Goal: Task Accomplishment & Management: Use online tool/utility

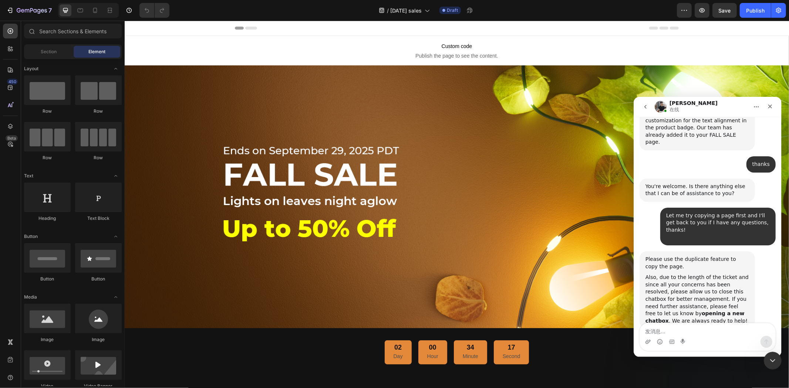
scroll to position [10932, 0]
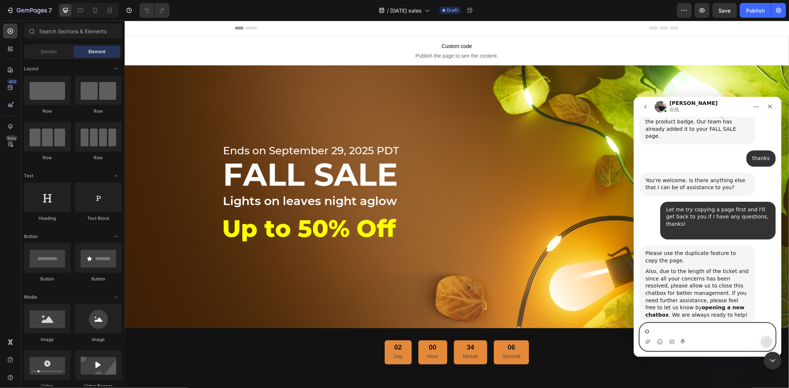
type textarea "OK"
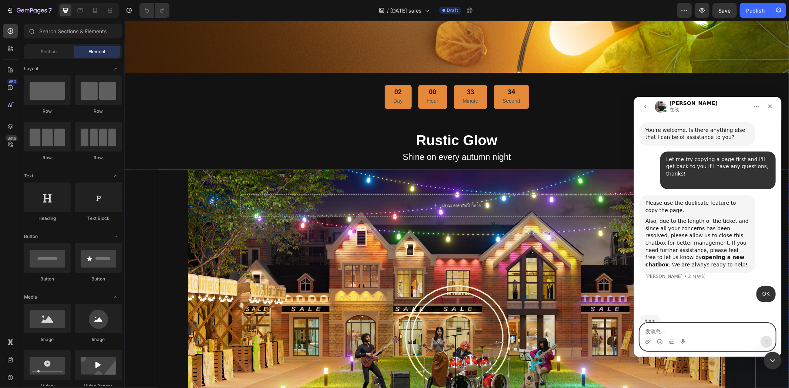
scroll to position [472, 0]
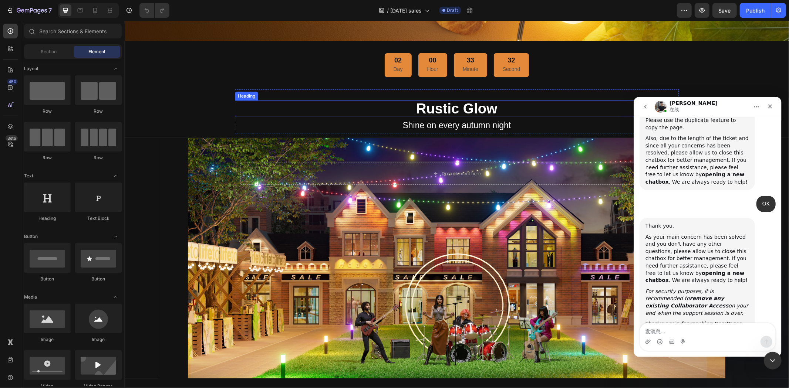
click at [320, 111] on h2 "Rustic Glow" at bounding box center [457, 108] width 444 height 17
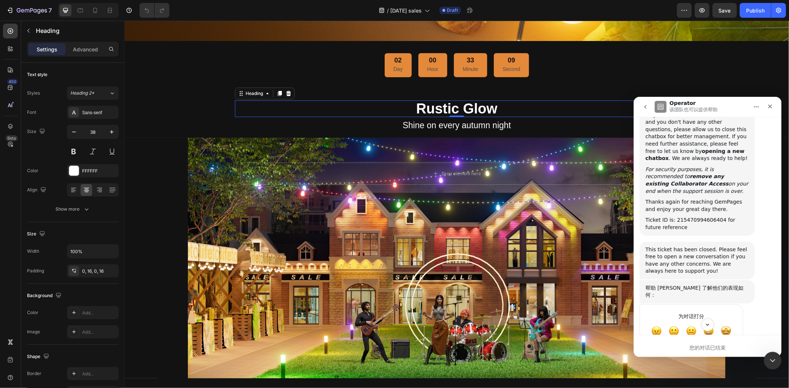
scroll to position [11209, 0]
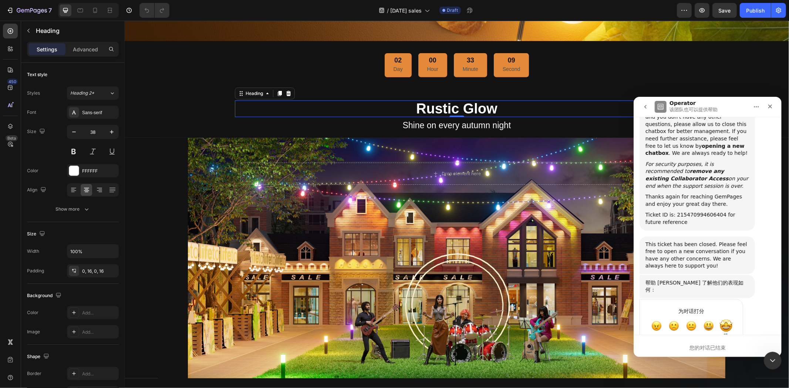
click at [724, 319] on span "棒" at bounding box center [725, 325] width 13 height 13
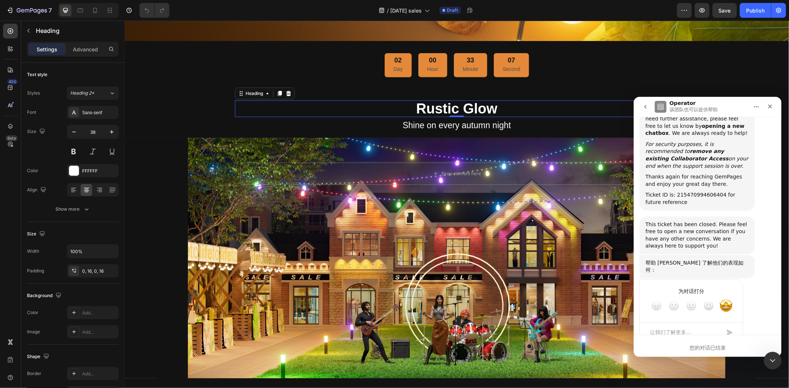
click at [703, 324] on textarea "让我们了解更多…" at bounding box center [683, 332] width 77 height 16
type textarea "[PERSON_NAME] VERY WELL"
click at [731, 325] on div "提交" at bounding box center [729, 332] width 15 height 15
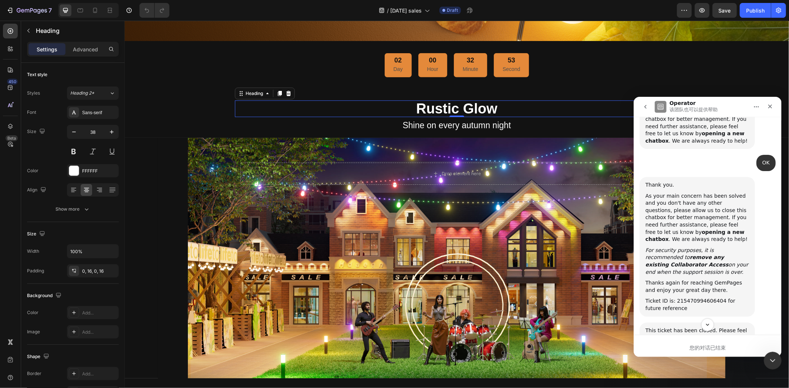
scroll to position [11138, 0]
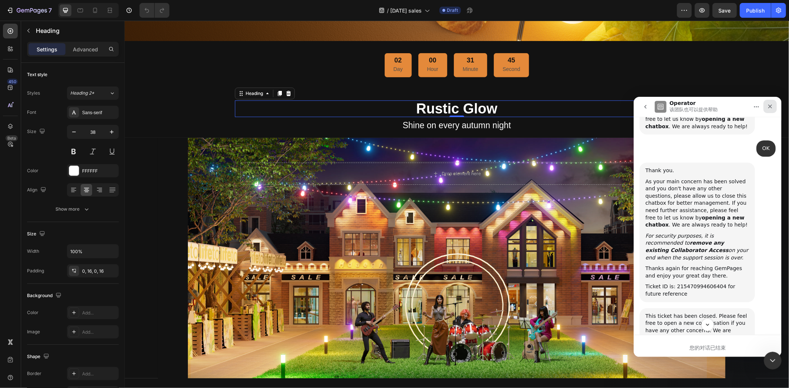
click at [772, 108] on icon "关闭" at bounding box center [770, 106] width 6 height 6
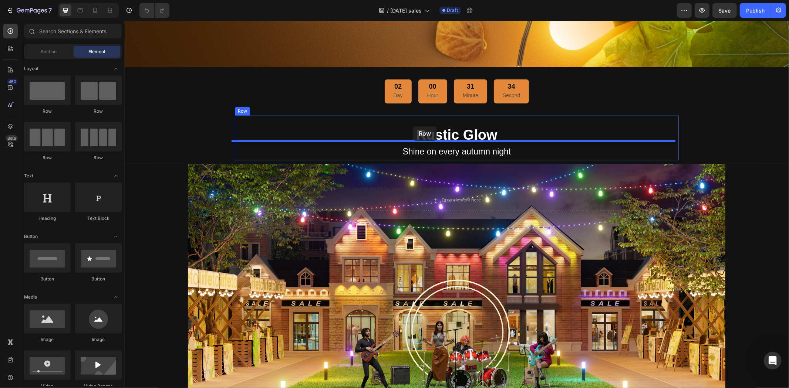
scroll to position [422, 0]
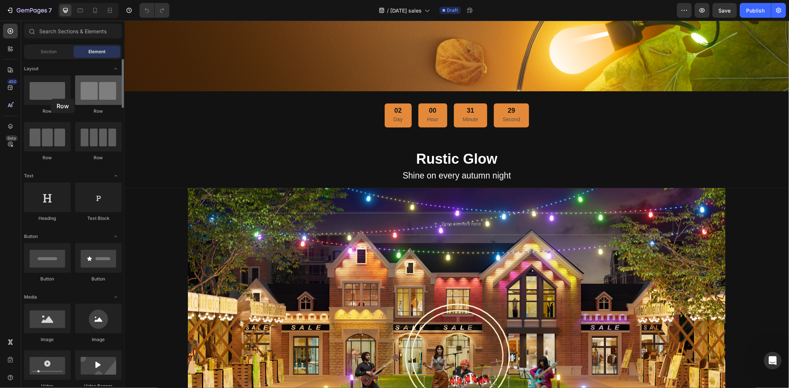
drag, startPoint x: 41, startPoint y: 95, endPoint x: 90, endPoint y: 104, distance: 49.6
click at [51, 98] on div at bounding box center [47, 90] width 47 height 30
click at [293, 112] on div "02 Day 00 Hour 31 Minute 26 Second" at bounding box center [456, 115] width 641 height 25
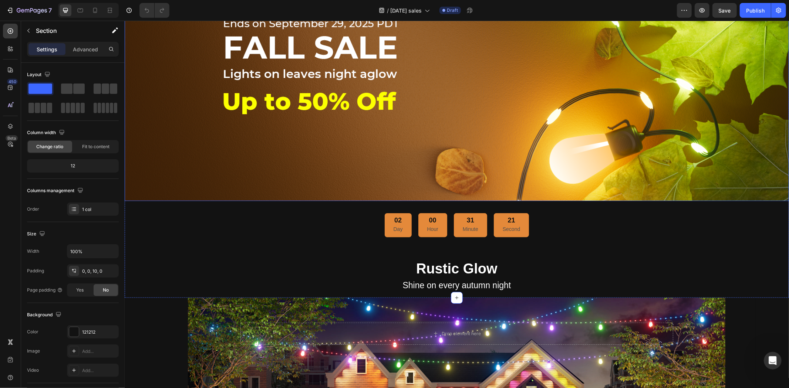
scroll to position [463, 0]
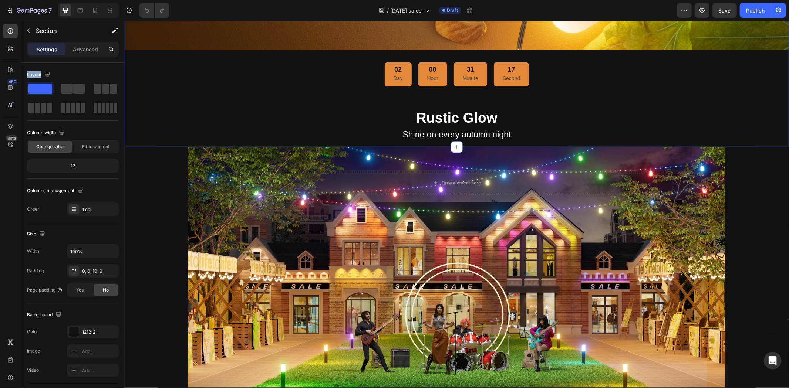
drag, startPoint x: 37, startPoint y: 88, endPoint x: 46, endPoint y: 48, distance: 40.2
click at [46, 48] on div "Settings Advanced Layout Column width Change ratio Fit to content 12 Columns ma…" at bounding box center [73, 226] width 104 height 368
click at [27, 30] on icon "button" at bounding box center [29, 31] width 6 height 6
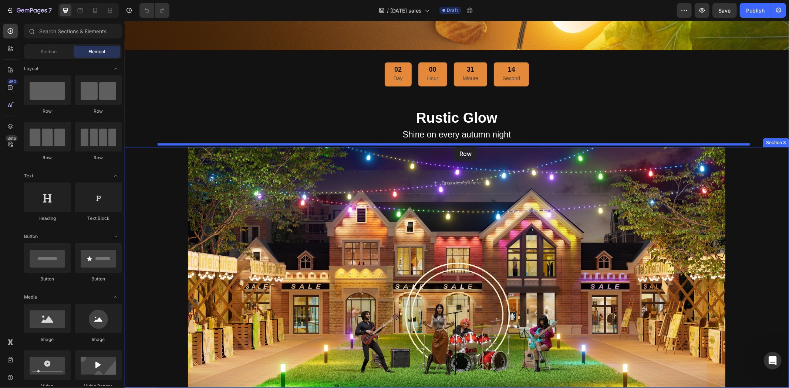
drag, startPoint x: 189, startPoint y: 113, endPoint x: 453, endPoint y: 146, distance: 265.9
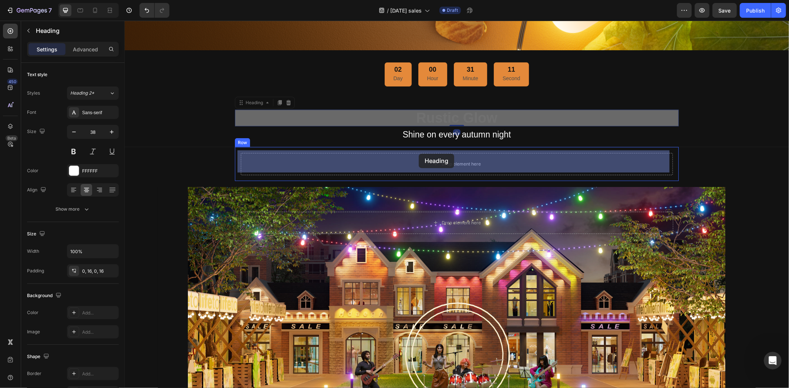
drag, startPoint x: 245, startPoint y: 101, endPoint x: 418, endPoint y: 154, distance: 181.3
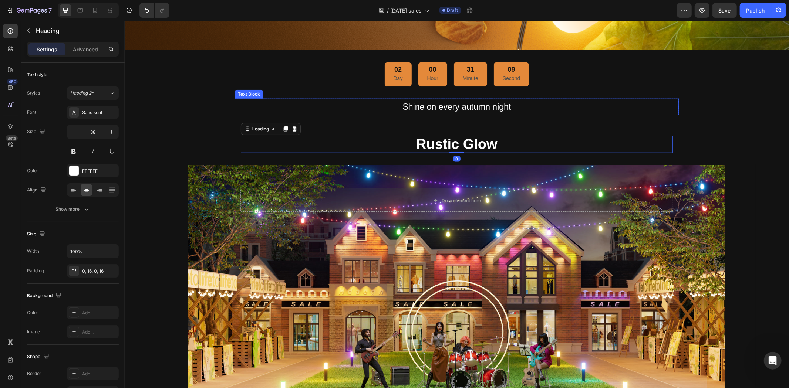
click at [410, 103] on p "Shine on every autumn night" at bounding box center [456, 106] width 442 height 15
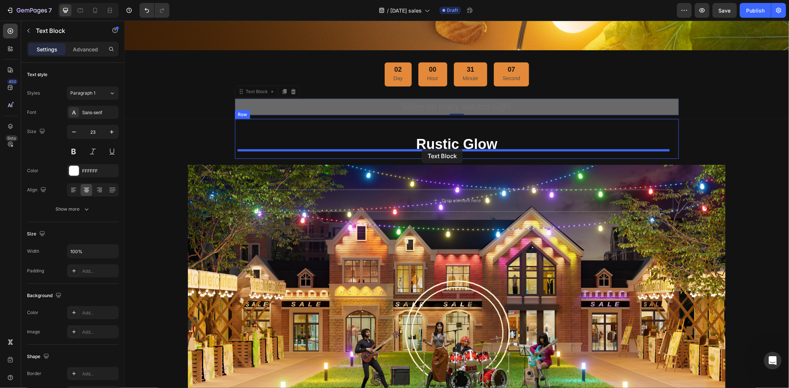
drag, startPoint x: 251, startPoint y: 87, endPoint x: 421, endPoint y: 149, distance: 181.5
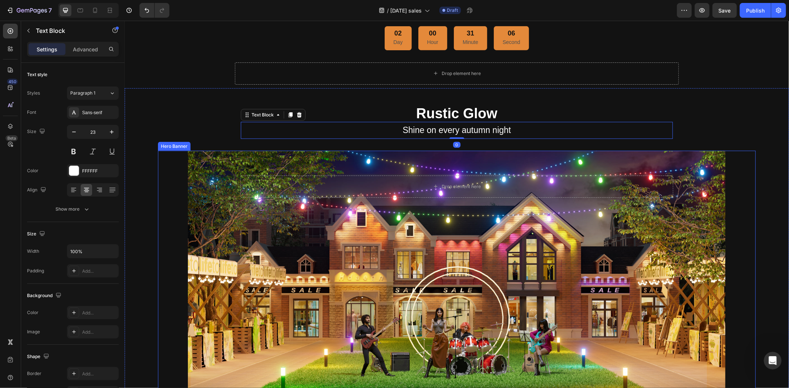
scroll to position [504, 0]
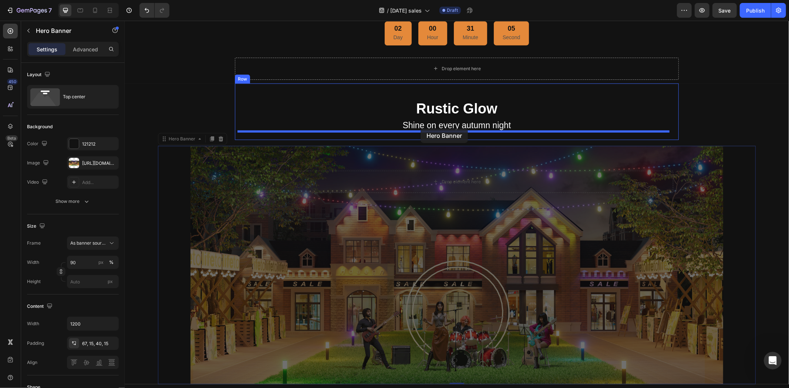
drag, startPoint x: 179, startPoint y: 138, endPoint x: 420, endPoint y: 128, distance: 241.8
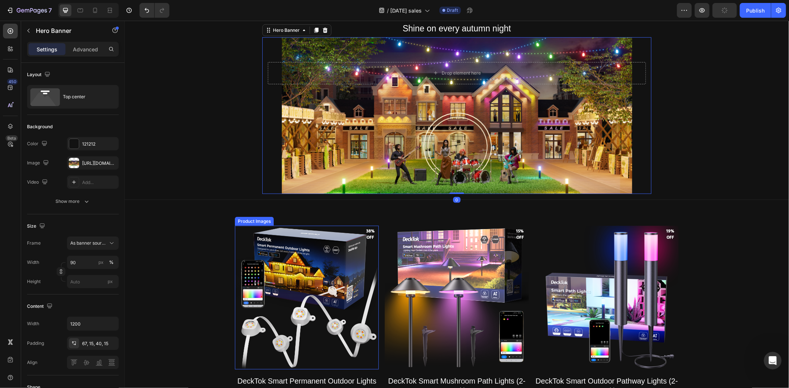
scroll to position [627, 0]
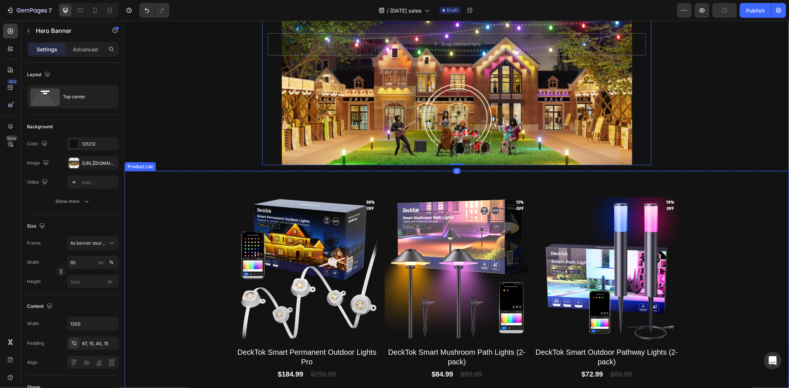
click at [197, 216] on div "Product Images 38% off Product Badge DeckTok Smart Permanent Outdoor Lights Pro…" at bounding box center [456, 306] width 664 height 270
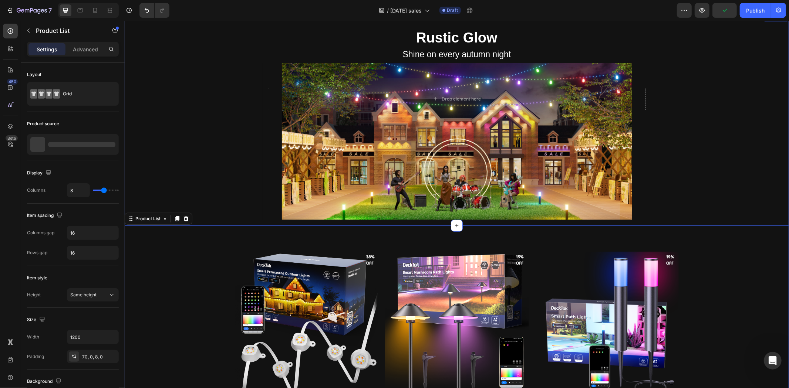
scroll to position [504, 0]
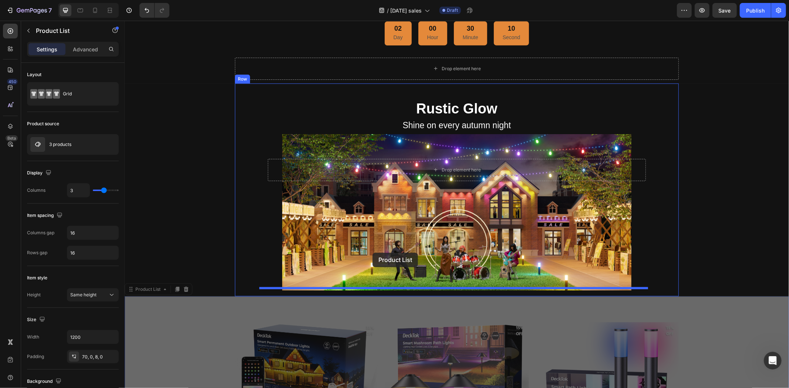
drag, startPoint x: 146, startPoint y: 287, endPoint x: 372, endPoint y: 253, distance: 228.3
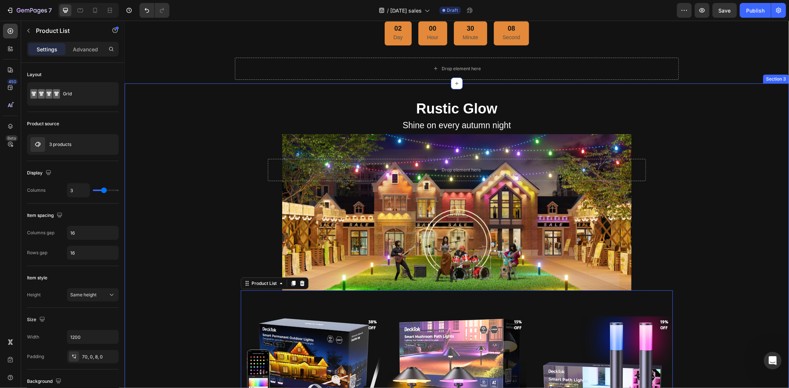
click at [750, 229] on div "Rustic Glow Heading Shine on every autumn night Text Block Drop element here He…" at bounding box center [456, 322] width 664 height 479
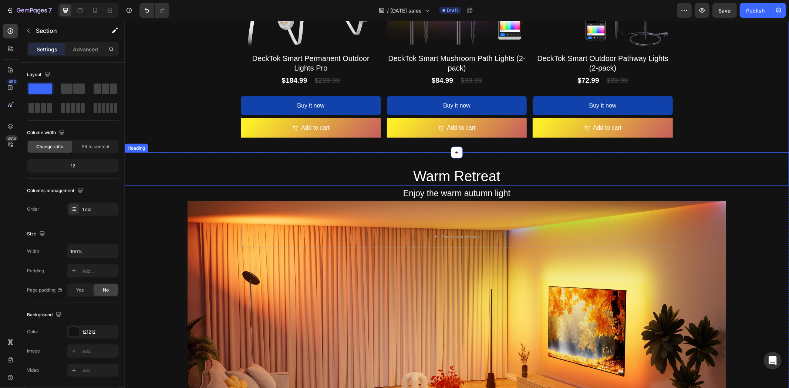
scroll to position [915, 0]
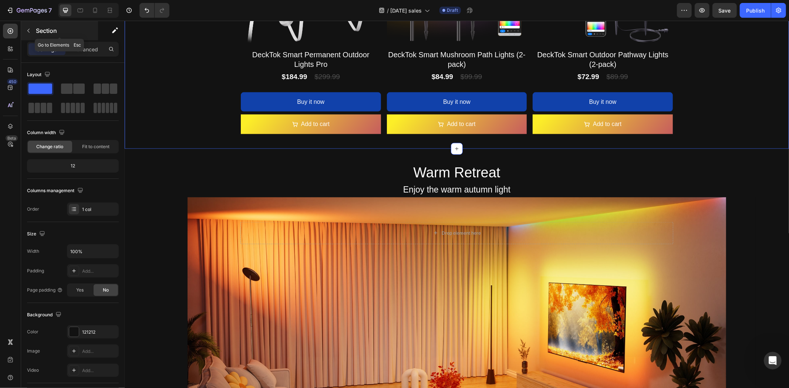
click at [36, 33] on p "Section" at bounding box center [66, 30] width 61 height 9
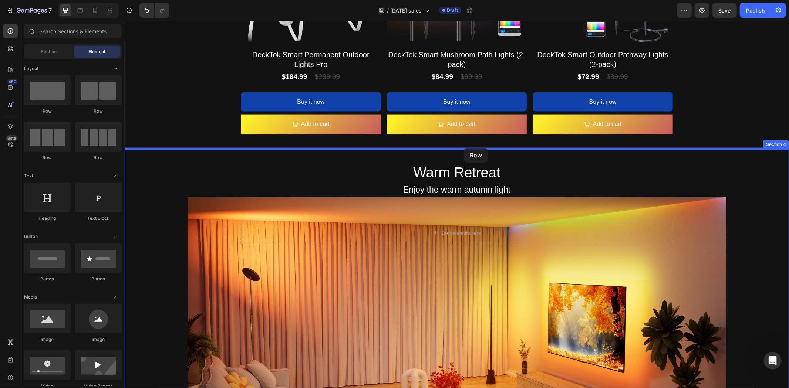
drag, startPoint x: 171, startPoint y: 108, endPoint x: 464, endPoint y: 148, distance: 295.3
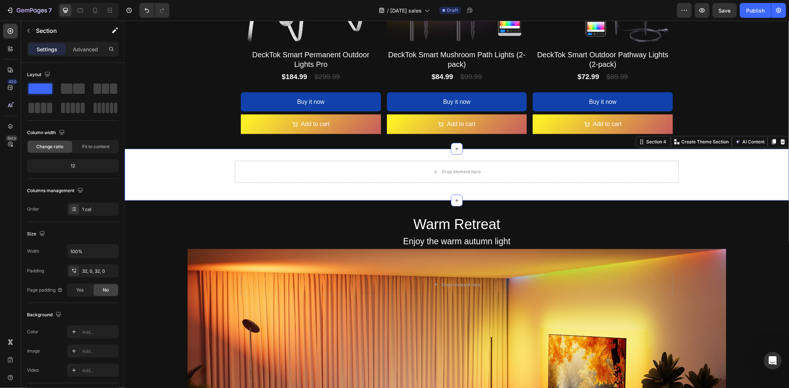
click at [206, 173] on div "Drop element here Row" at bounding box center [456, 175] width 664 height 28
click at [650, 142] on div "Section 4" at bounding box center [655, 141] width 23 height 7
click at [196, 171] on div "Drop element here Row" at bounding box center [456, 175] width 664 height 28
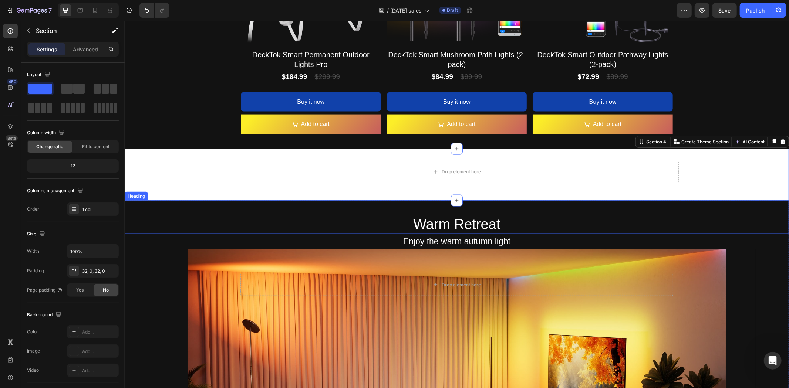
click at [153, 215] on h2 "Warm Retreat" at bounding box center [456, 217] width 664 height 33
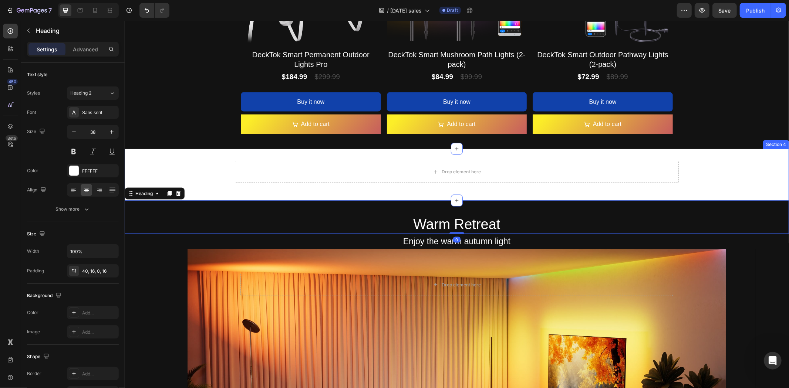
click at [181, 168] on div "Drop element here Row" at bounding box center [456, 175] width 664 height 28
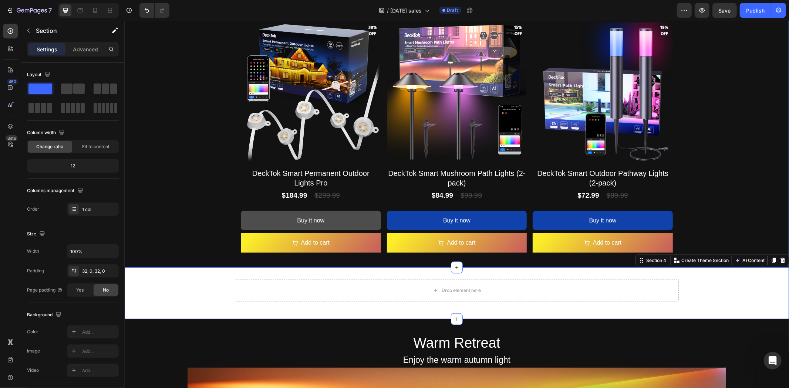
scroll to position [792, 0]
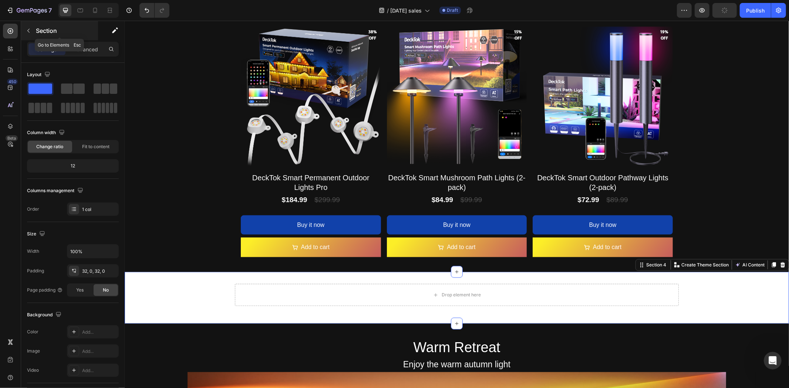
click at [34, 30] on button "button" at bounding box center [29, 31] width 12 height 12
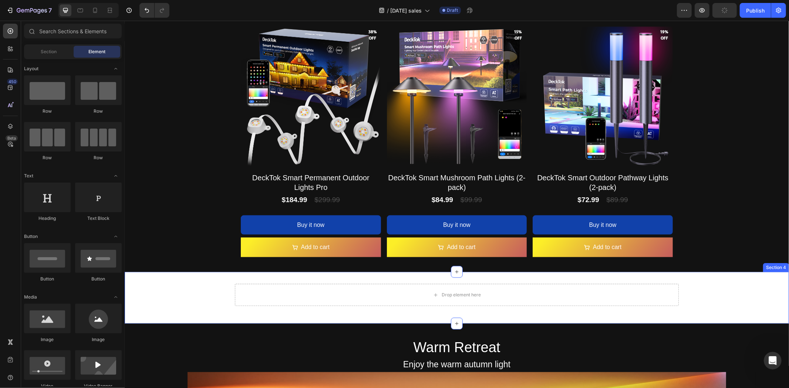
click at [767, 267] on div "Section 4" at bounding box center [776, 267] width 26 height 9
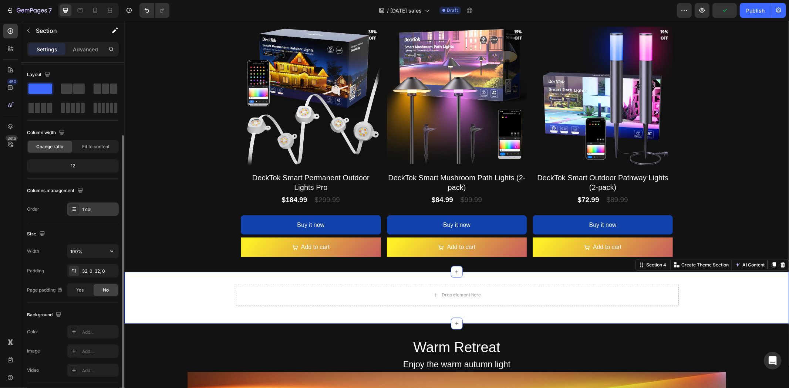
scroll to position [82, 0]
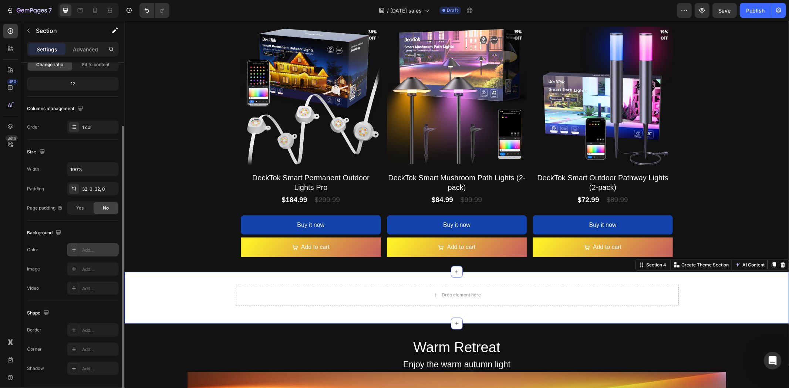
click at [91, 253] on div "Add..." at bounding box center [99, 250] width 35 height 7
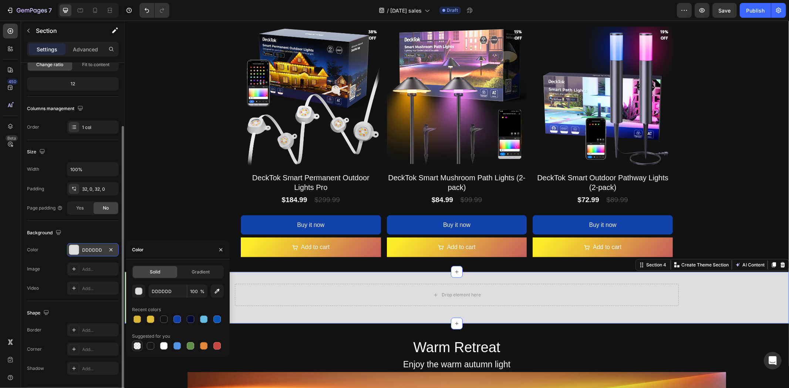
click at [139, 345] on div at bounding box center [137, 346] width 7 height 7
type input "000000"
type input "0"
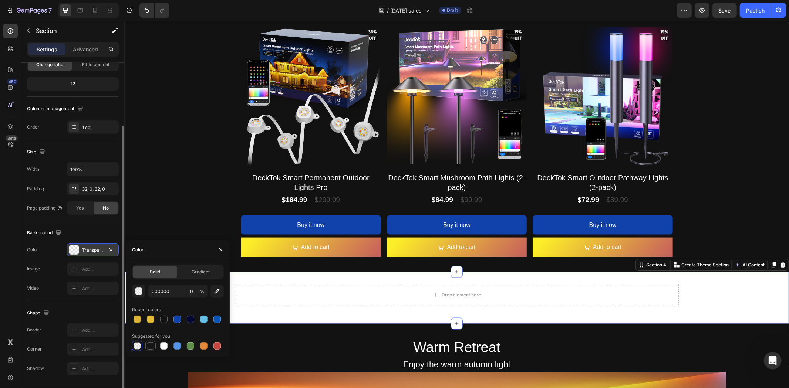
click at [152, 345] on div at bounding box center [150, 346] width 7 height 7
type input "151515"
type input "100"
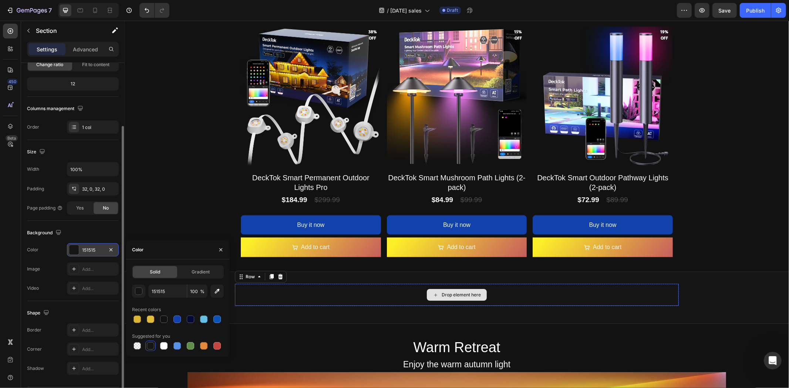
click at [310, 290] on div "Drop element here" at bounding box center [457, 295] width 444 height 22
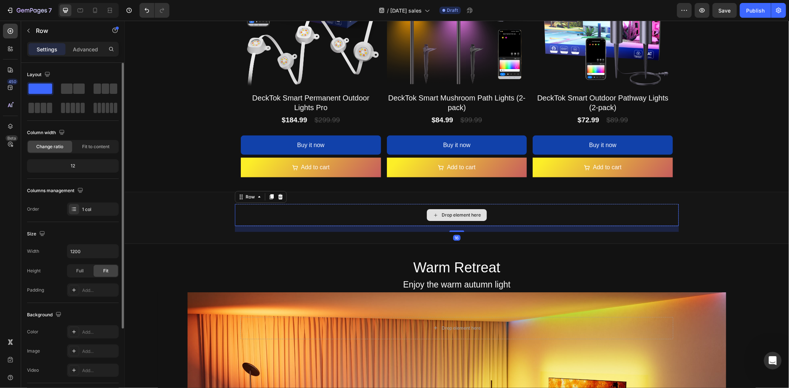
scroll to position [874, 0]
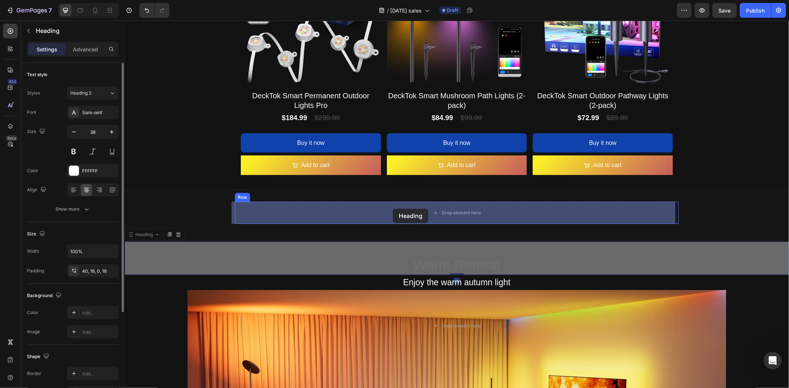
drag, startPoint x: 153, startPoint y: 235, endPoint x: 393, endPoint y: 209, distance: 241.2
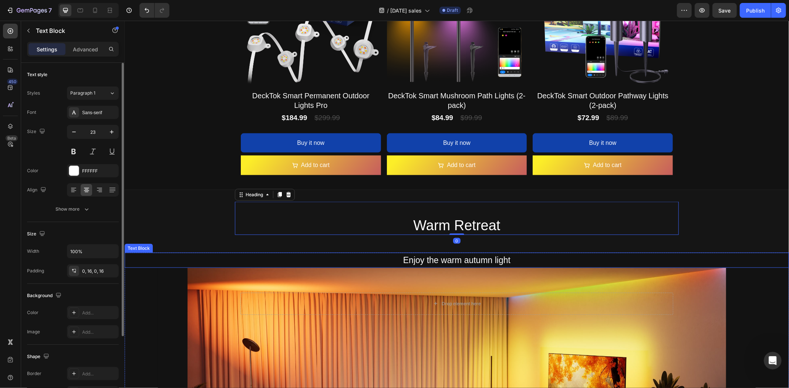
click at [422, 261] on p "Enjoy the warm autumn light" at bounding box center [456, 260] width 653 height 15
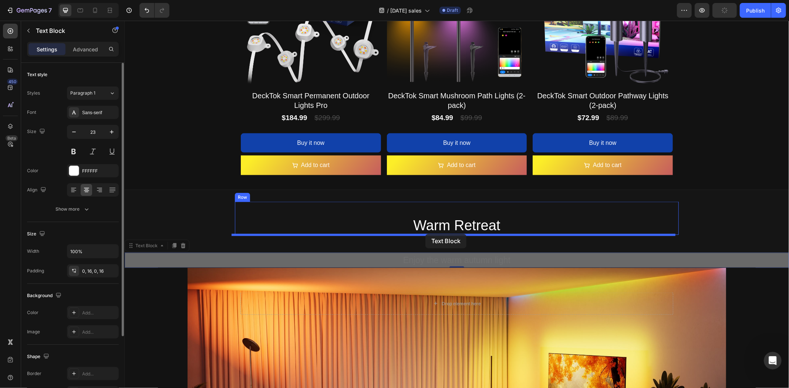
drag, startPoint x: 154, startPoint y: 246, endPoint x: 425, endPoint y: 234, distance: 271.1
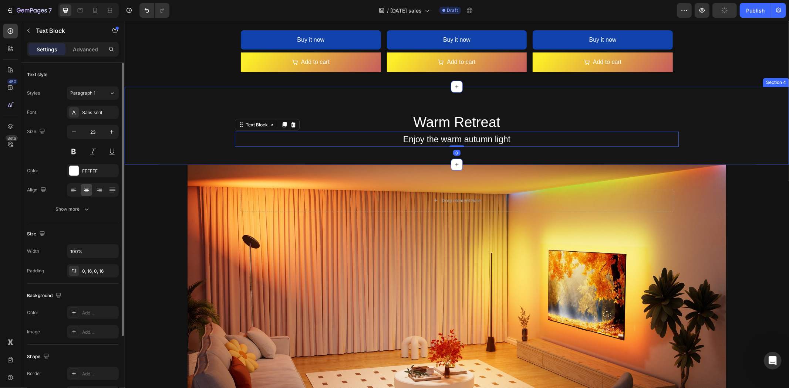
scroll to position [997, 0]
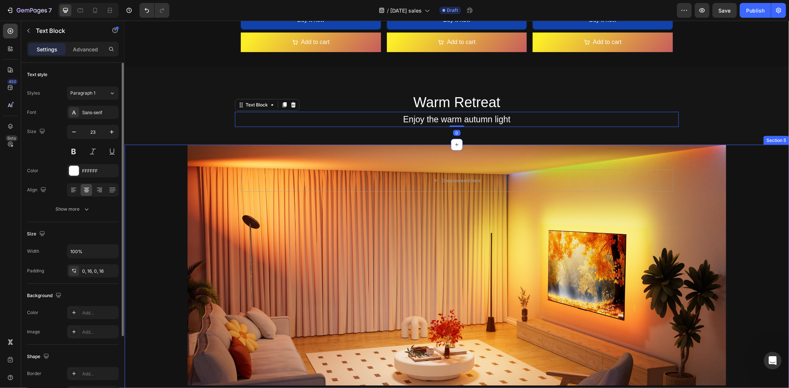
drag, startPoint x: 143, startPoint y: 165, endPoint x: 146, endPoint y: 160, distance: 5.8
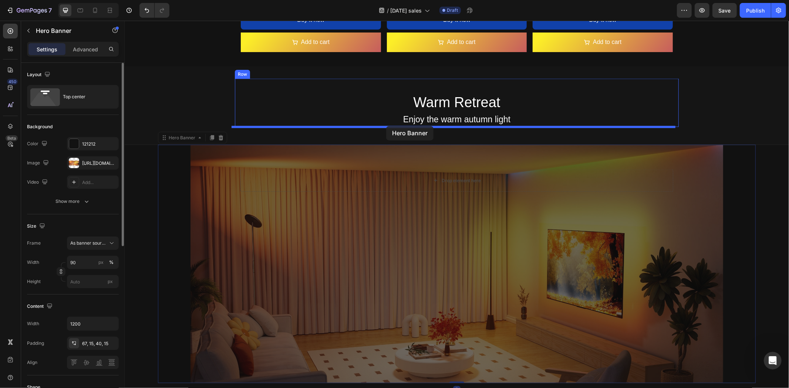
drag, startPoint x: 182, startPoint y: 140, endPoint x: 386, endPoint y: 126, distance: 204.7
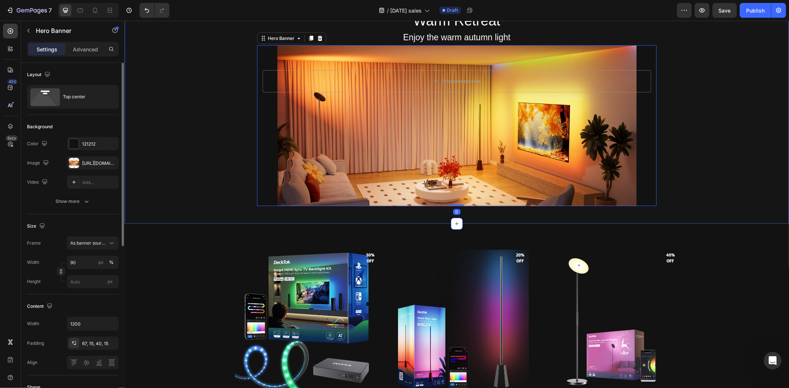
scroll to position [1079, 0]
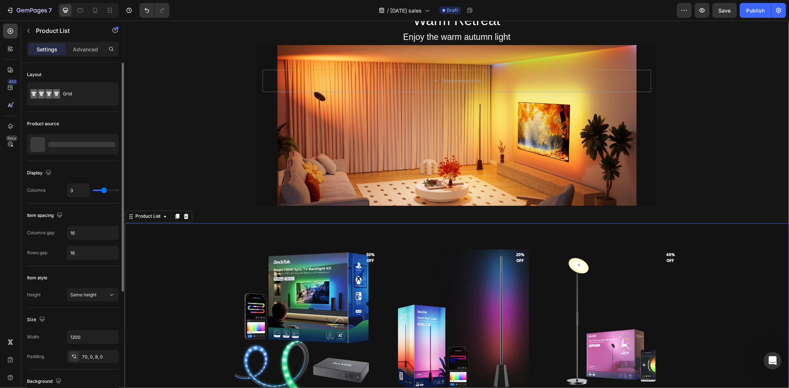
click at [182, 263] on div "Product Images 50% off Product Badge 50% off Product Badge DeckTok Smart HDMI S…" at bounding box center [456, 358] width 664 height 270
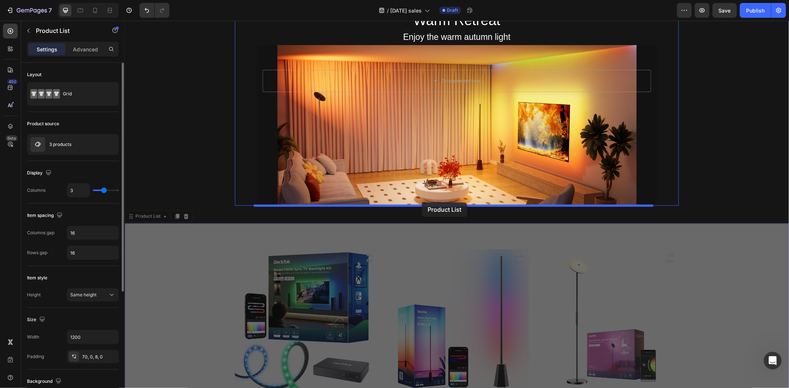
drag, startPoint x: 153, startPoint y: 216, endPoint x: 421, endPoint y: 202, distance: 268.5
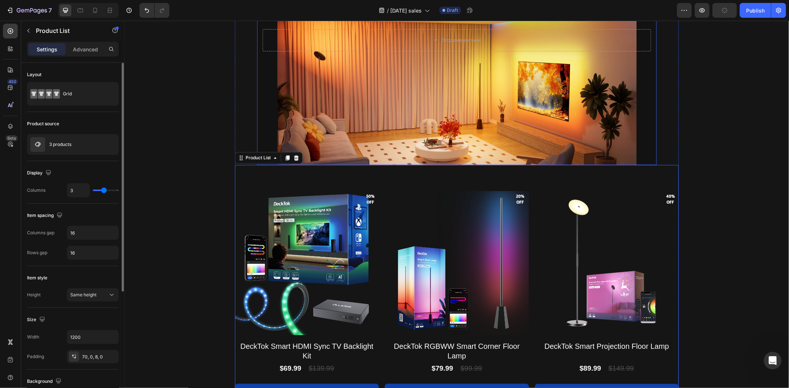
scroll to position [1121, 0]
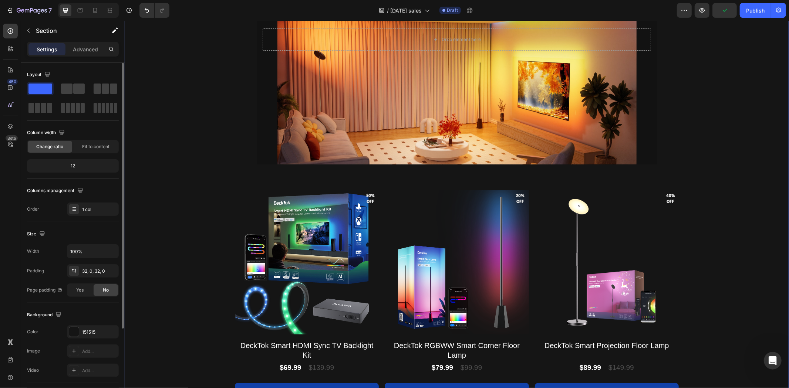
click at [199, 137] on div "Warm Retreat Heading Enjoy the warm autumn light Text Block Drop element here H…" at bounding box center [456, 197] width 664 height 485
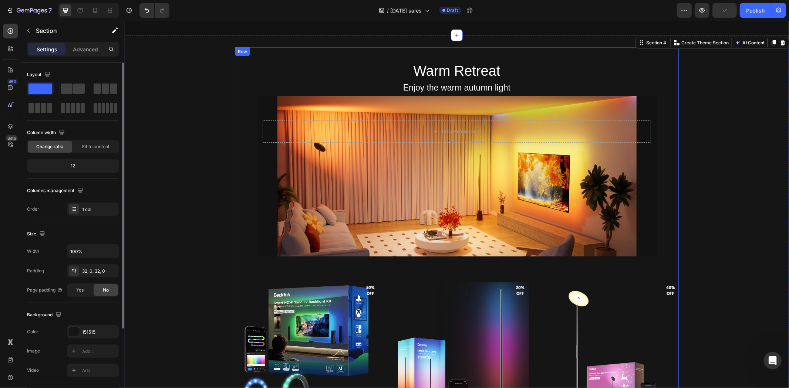
scroll to position [997, 0]
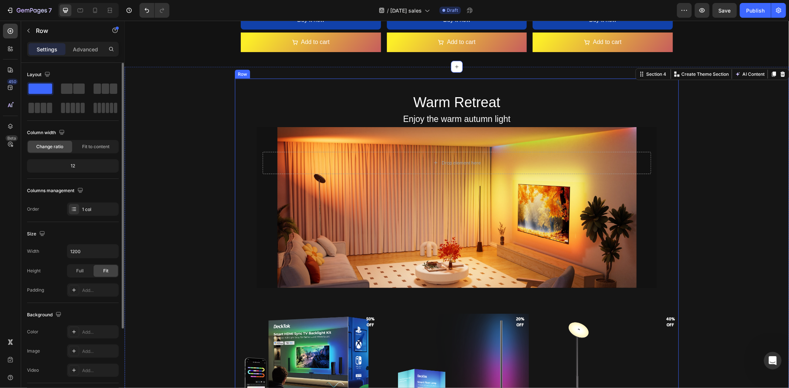
click at [243, 176] on div "Warm Retreat Heading Enjoy the warm autumn light Text Block Drop element here H…" at bounding box center [457, 317] width 444 height 479
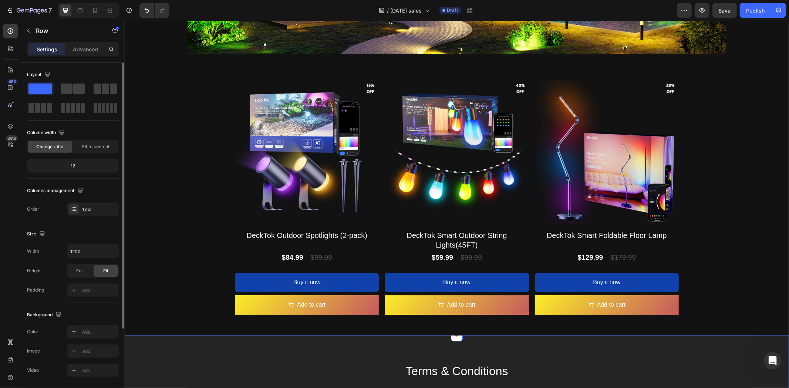
scroll to position [1902, 0]
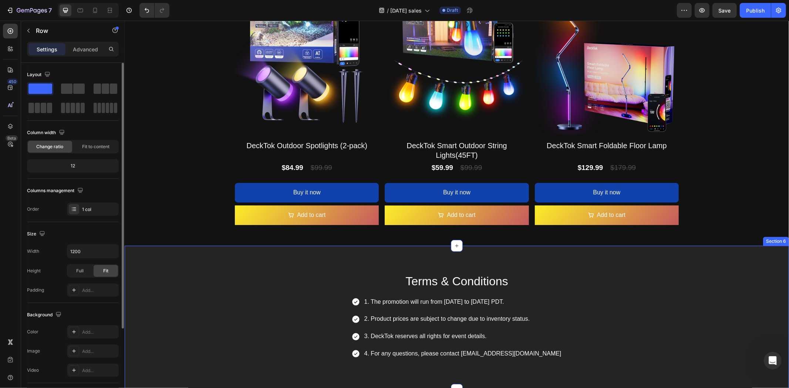
click at [220, 267] on div "Terms & Conditions Text Block 1. The promotion will run from [DATE] to [DATE] P…" at bounding box center [456, 318] width 664 height 144
